Goal: Check status: Check status

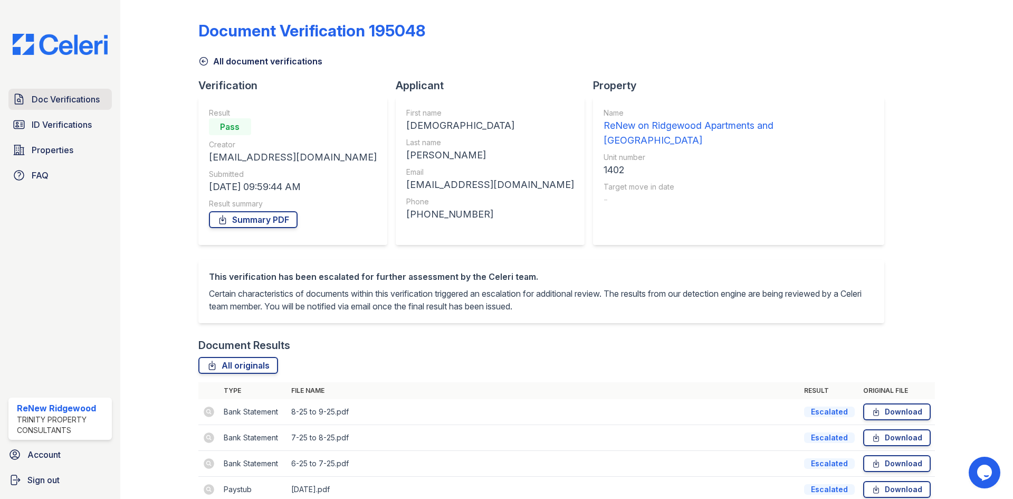
click at [86, 102] on span "Doc Verifications" at bounding box center [66, 99] width 68 height 13
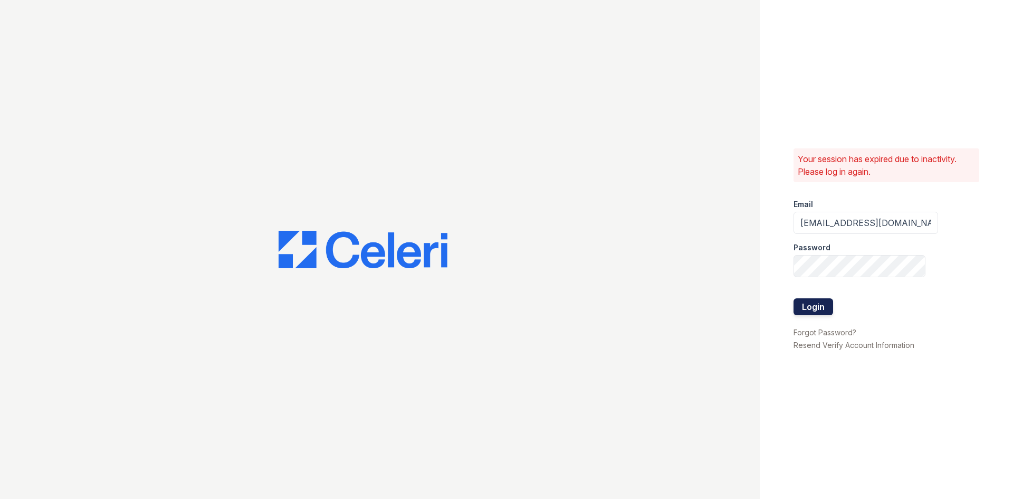
click at [813, 302] on button "Login" at bounding box center [814, 306] width 40 height 17
